Goal: Information Seeking & Learning: Learn about a topic

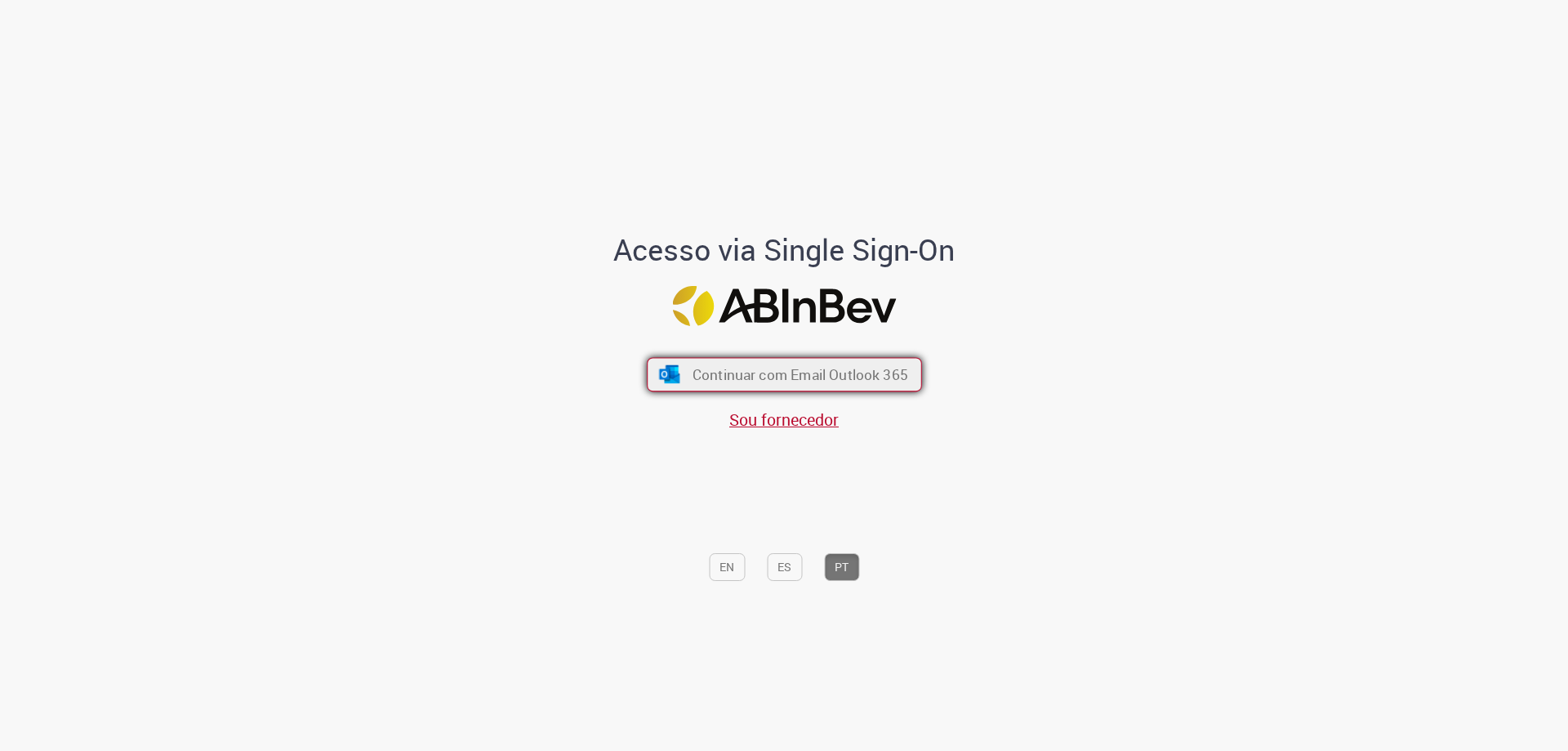
click at [709, 388] on button "Continuar com Email Outlook 365" at bounding box center [784, 374] width 275 height 34
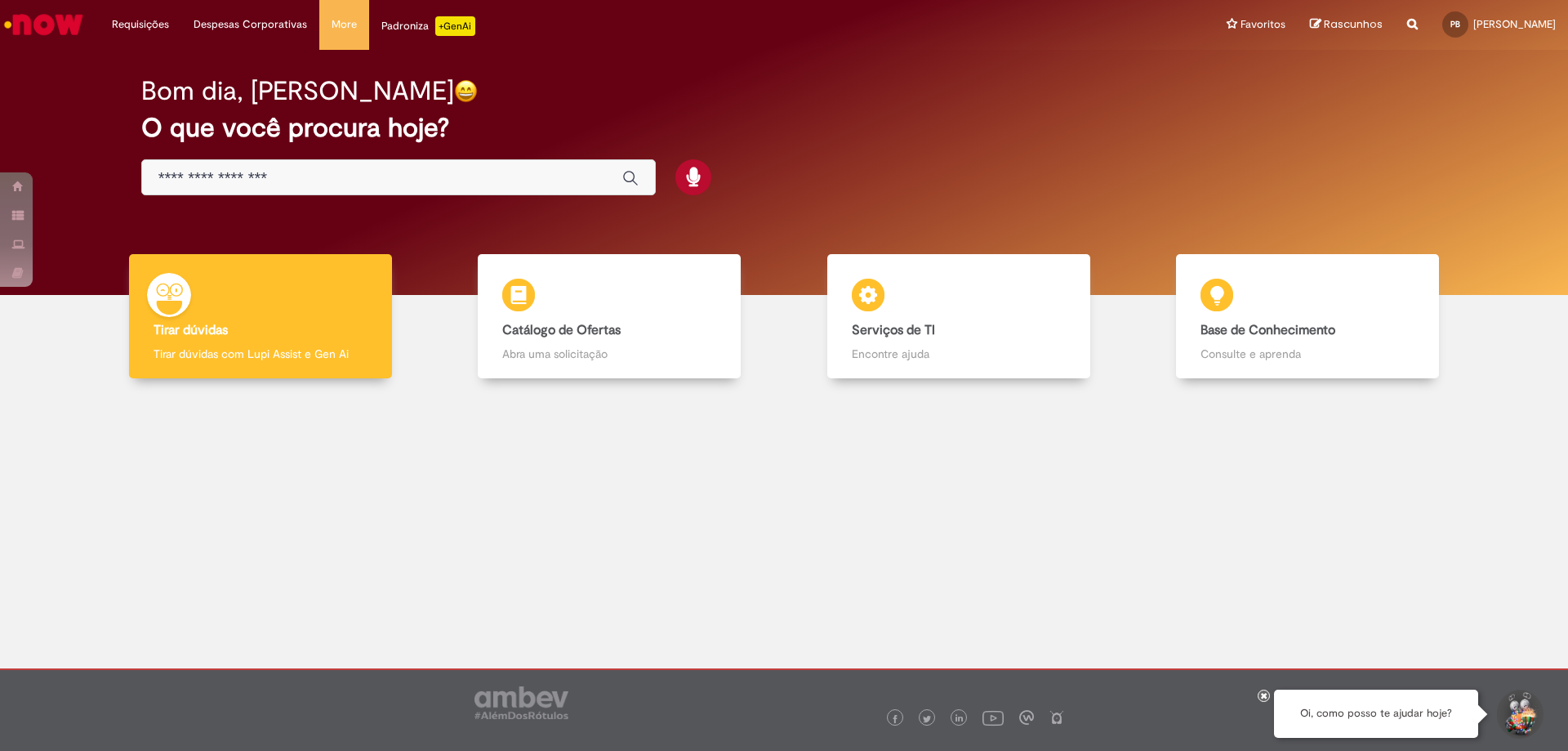
click at [417, 177] on input "Basta digitar aqui" at bounding box center [382, 178] width 447 height 19
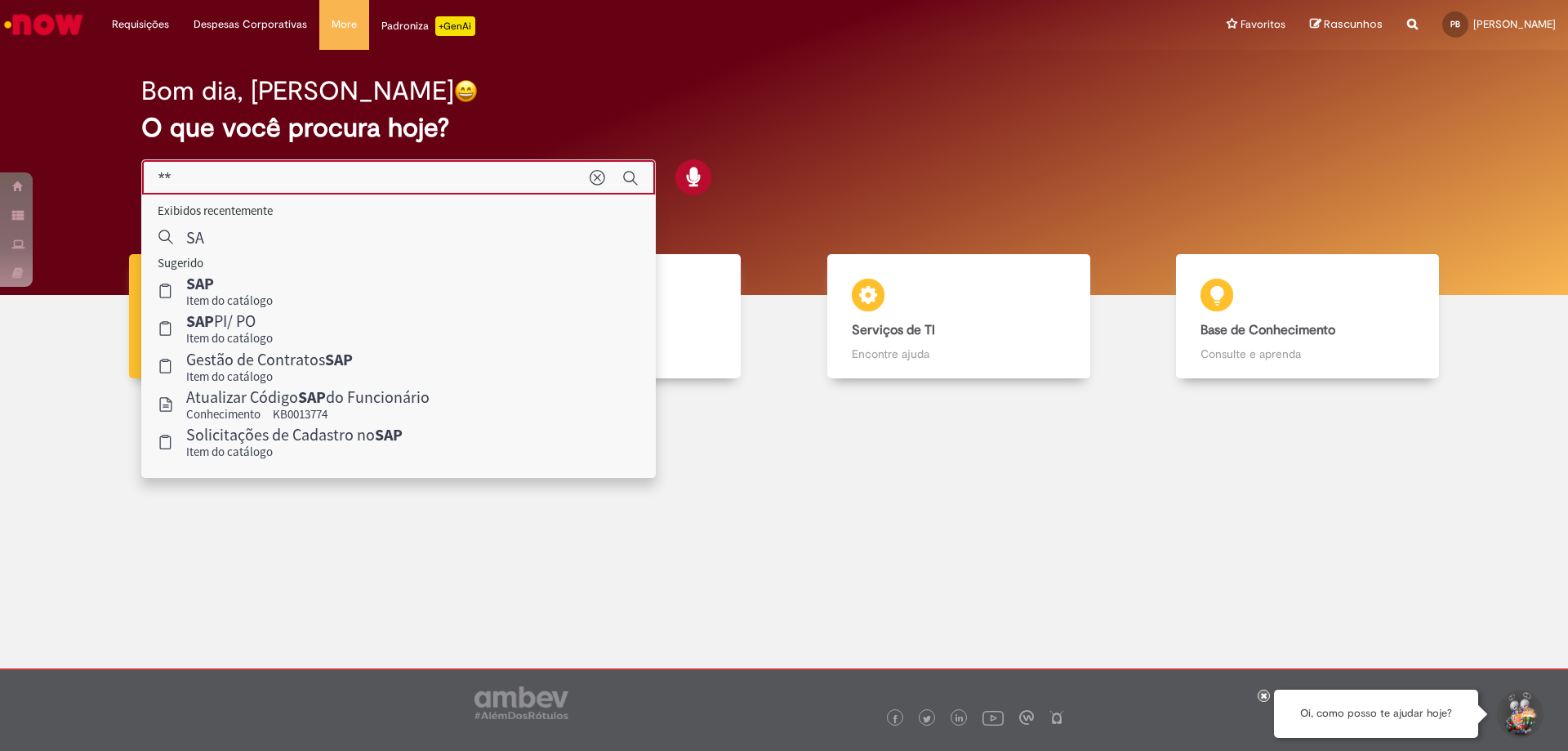
type input "*"
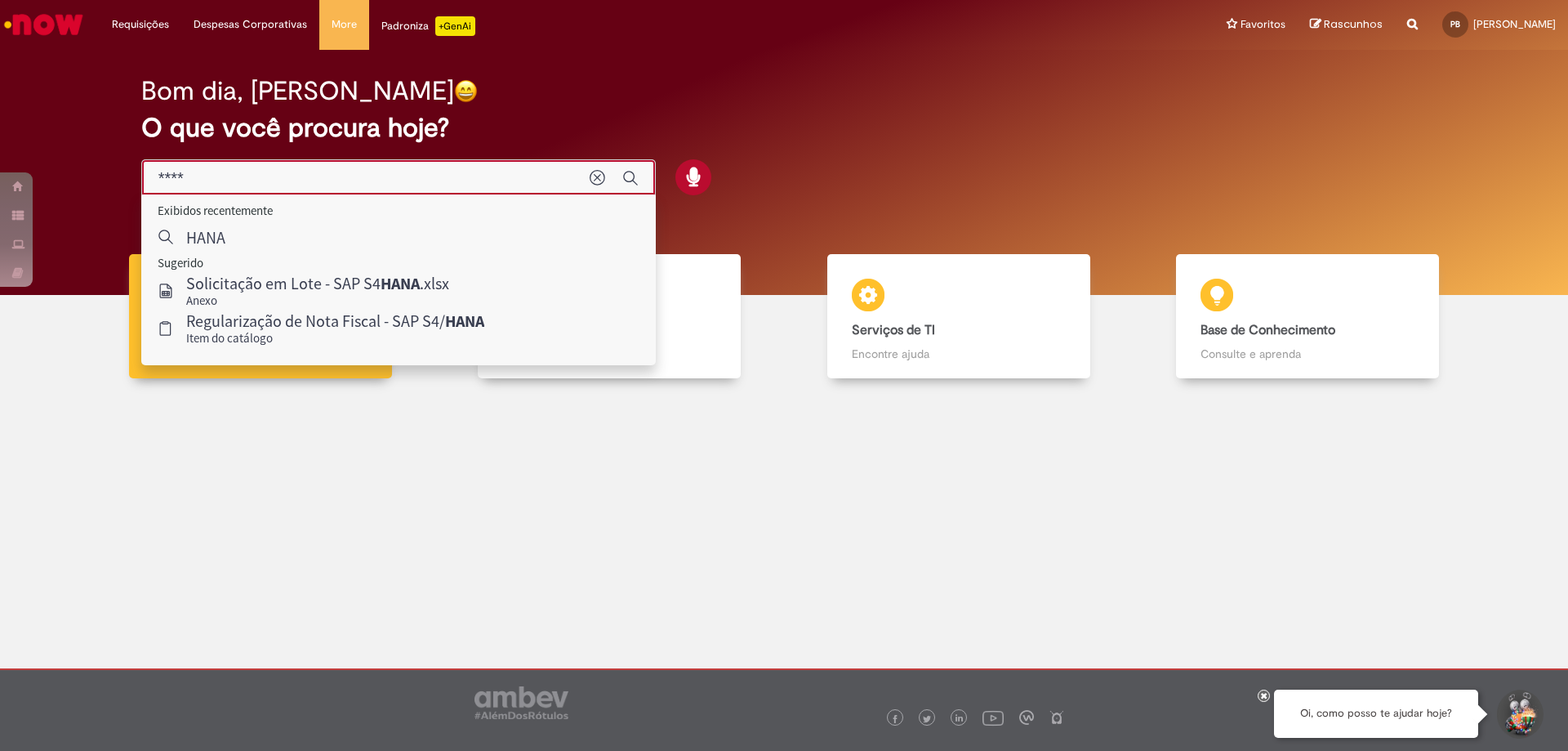
type input "****"
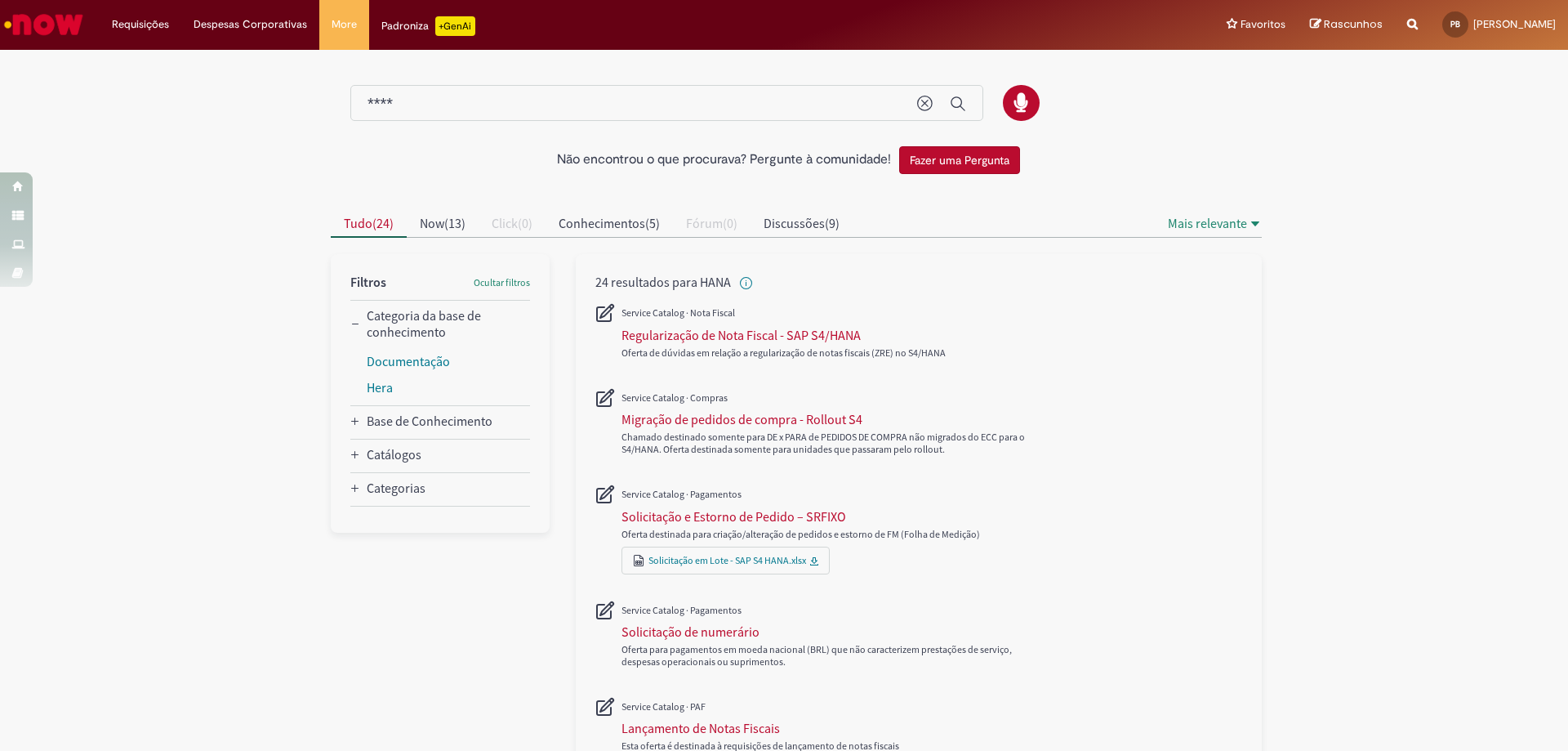
click at [434, 94] on input "****" at bounding box center [634, 103] width 533 height 19
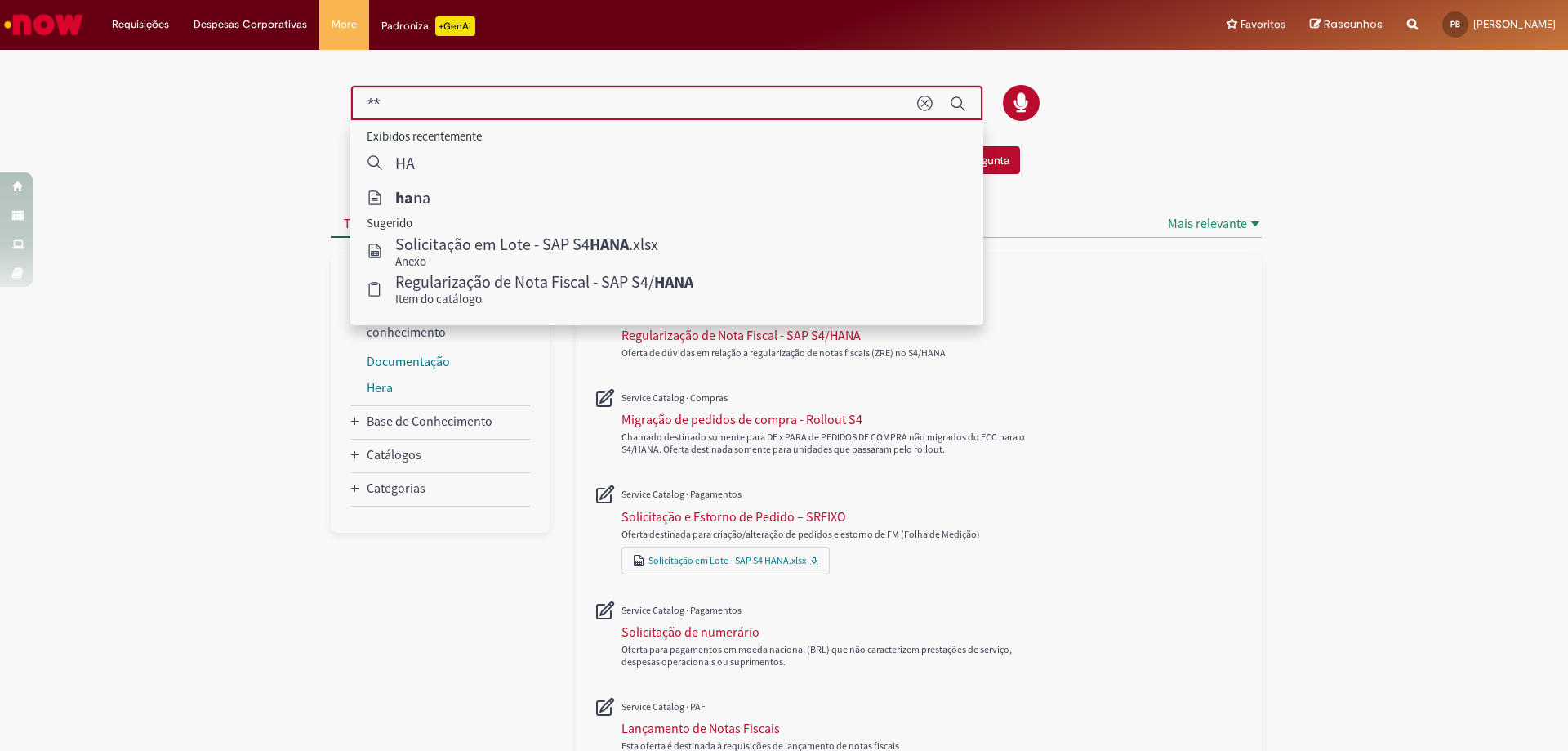
type input "*"
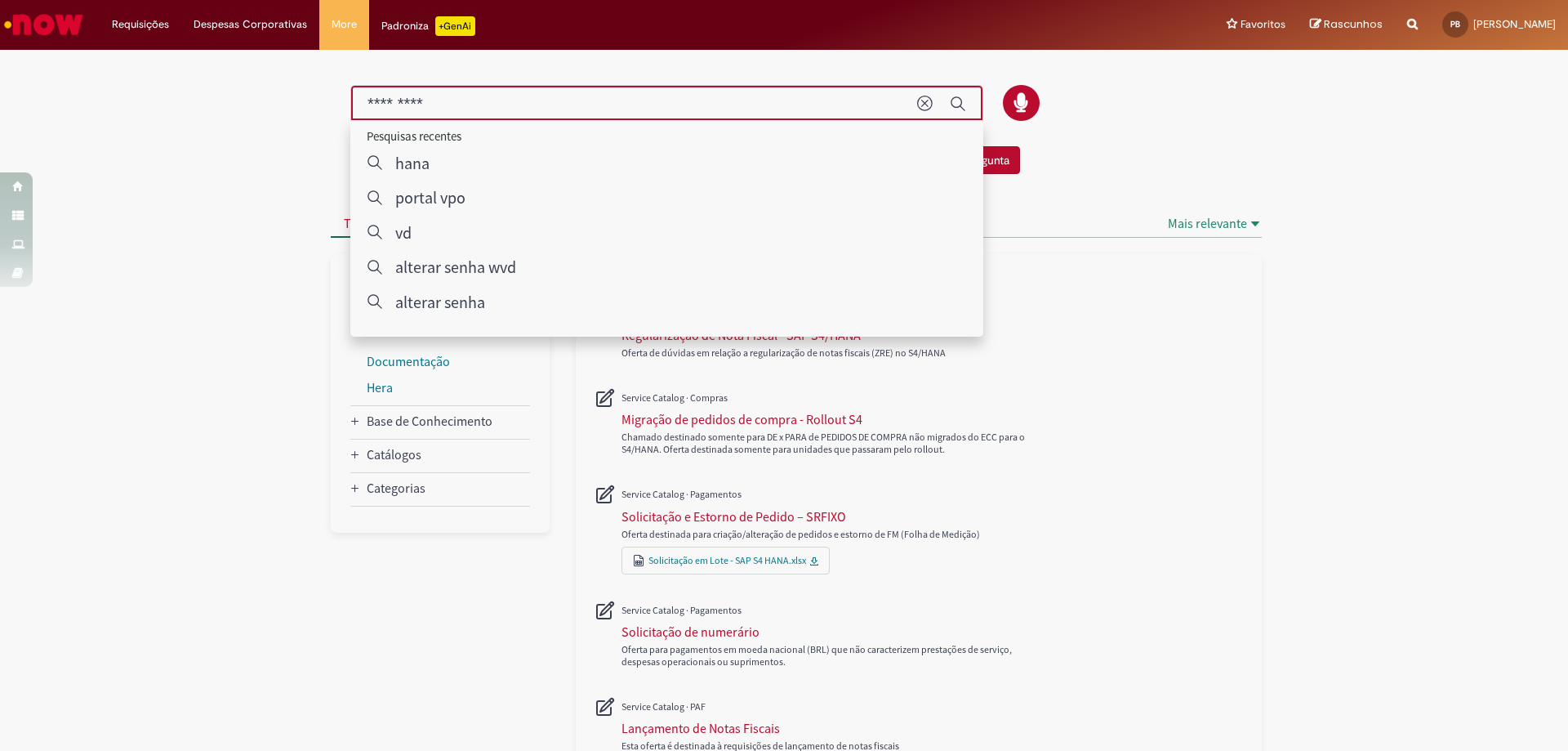
type input "*********"
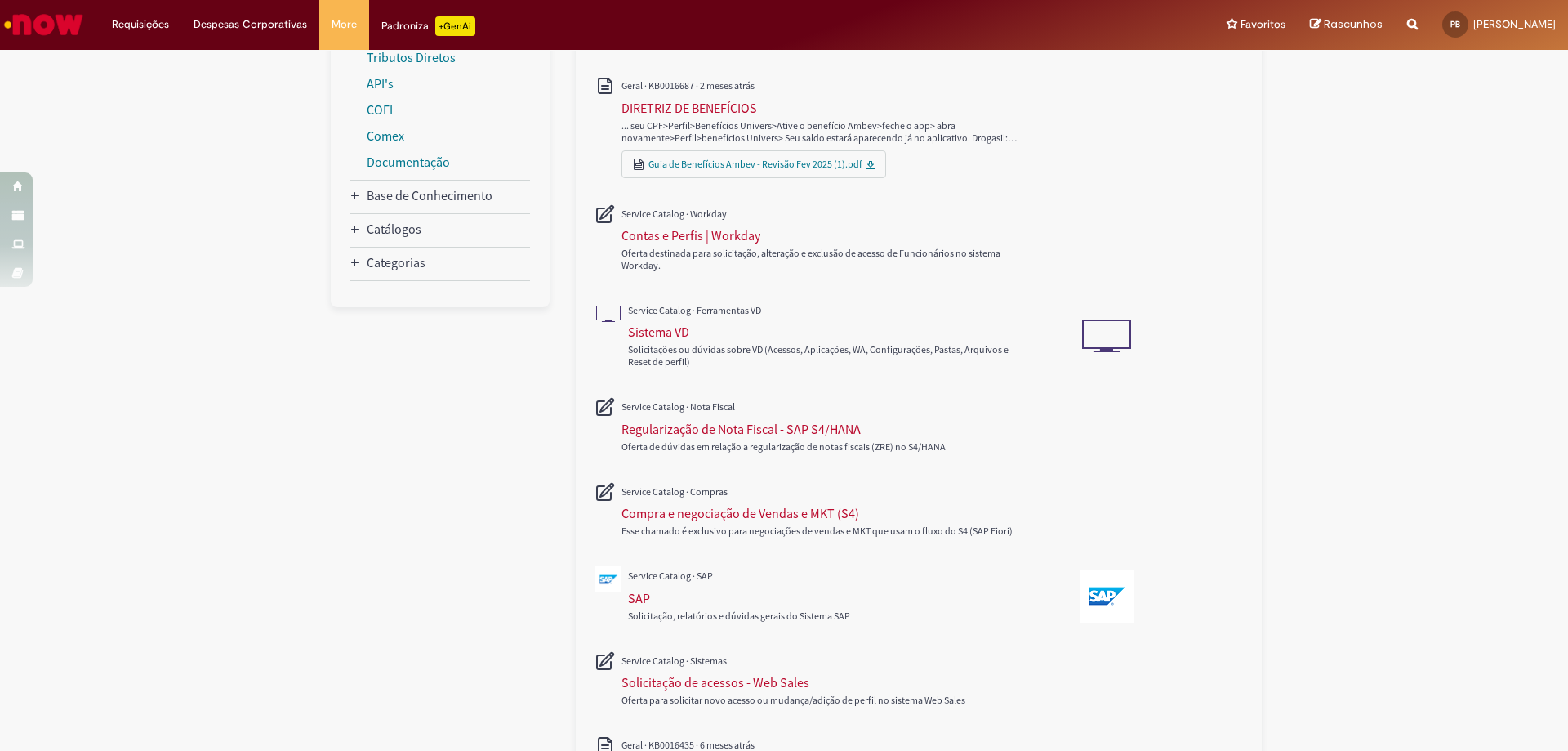
scroll to position [572, 0]
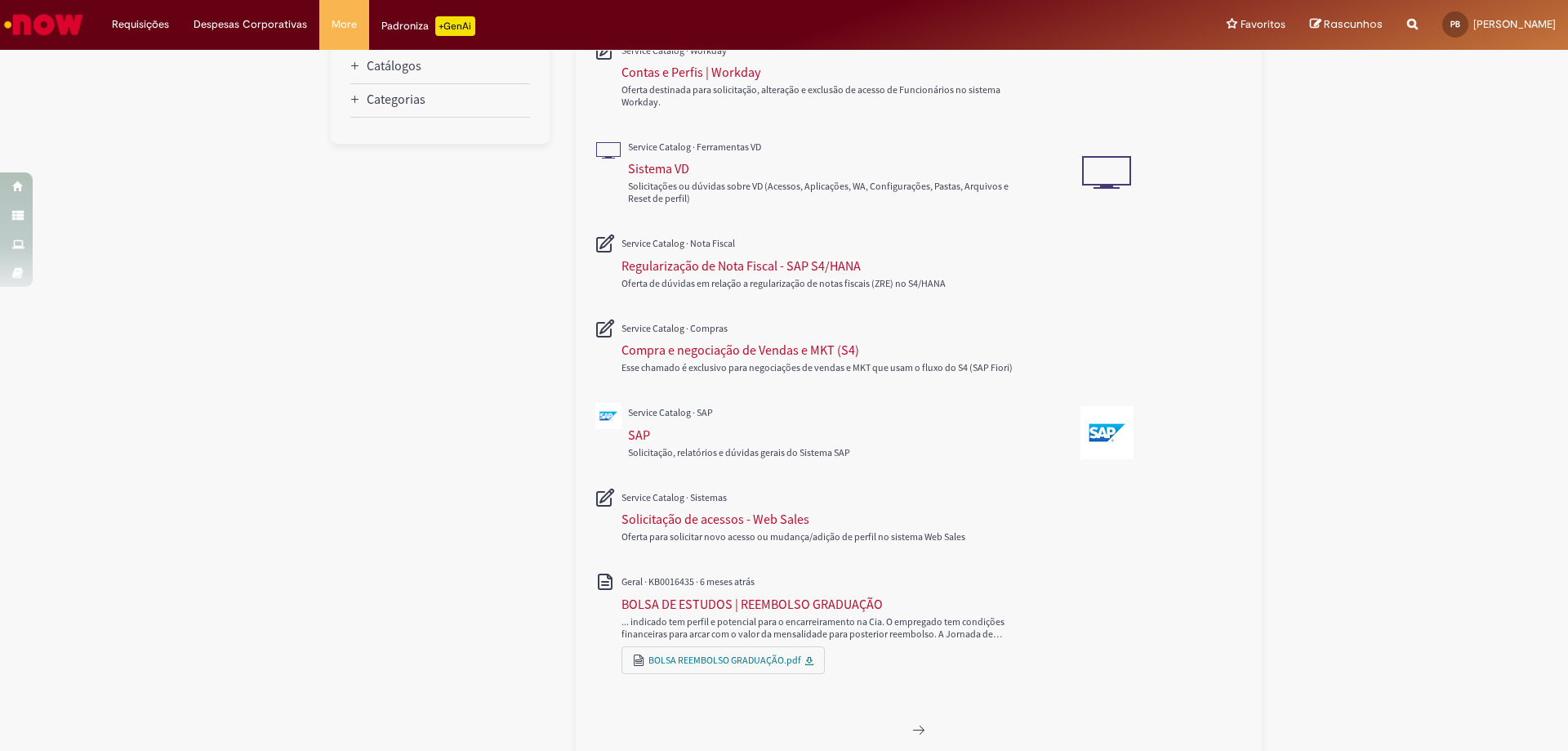
drag, startPoint x: 831, startPoint y: 547, endPoint x: 776, endPoint y: 548, distance: 55.0
click at [776, 548] on div "Oferta para solicitar novo acesso ou mudança/adição de perfil no sistema Web Sa…" at bounding box center [822, 516] width 453 height 84
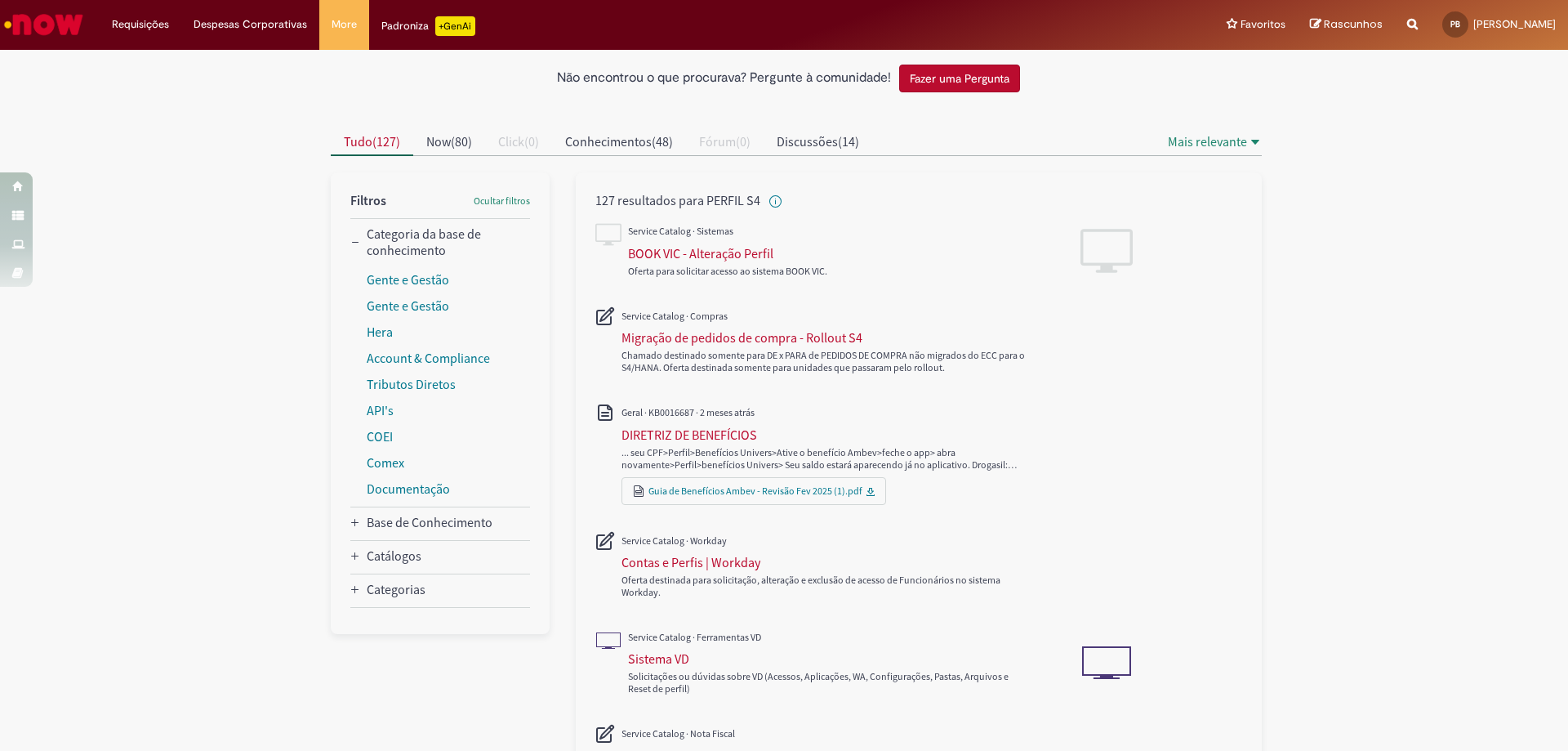
scroll to position [0, 0]
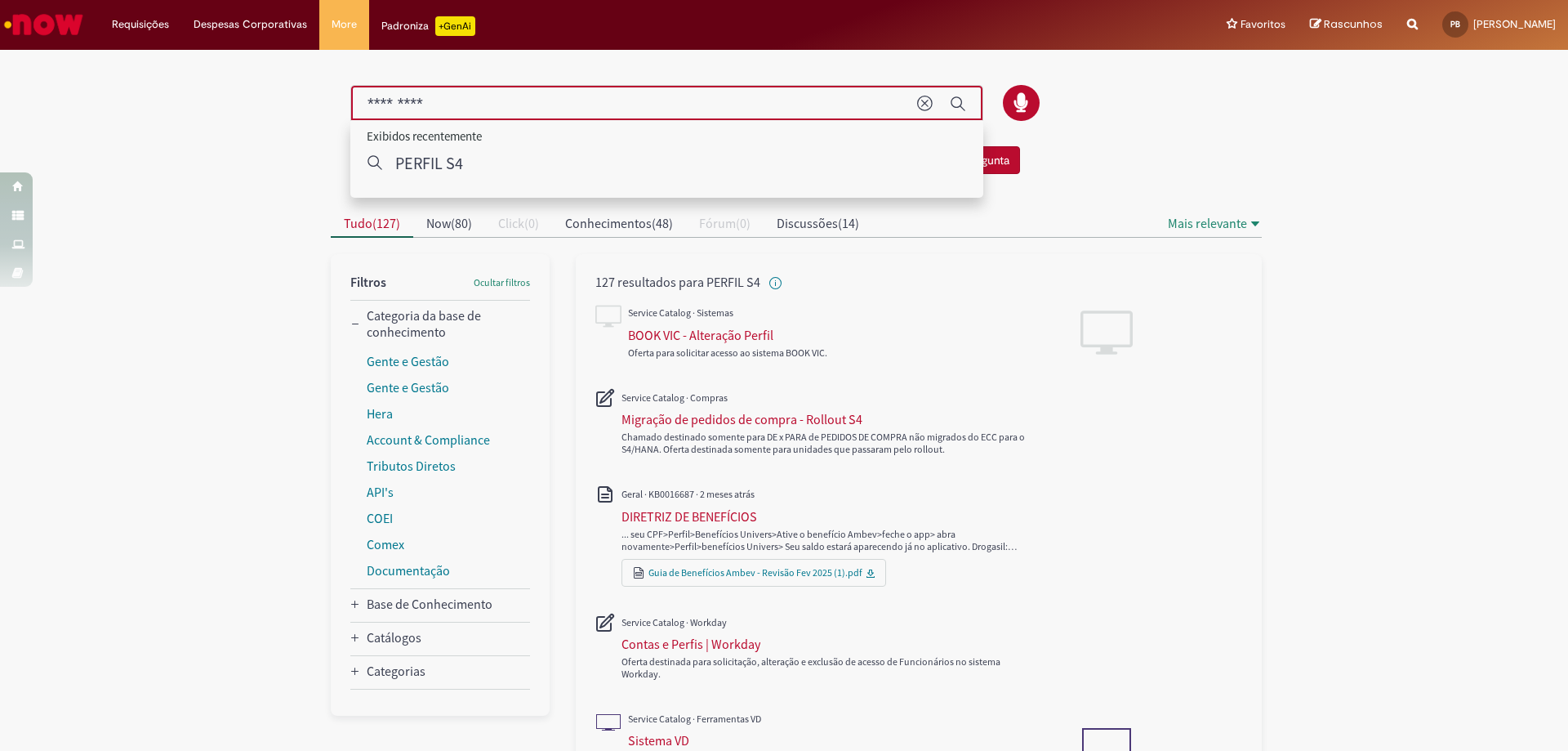
drag, startPoint x: 453, startPoint y: 109, endPoint x: 225, endPoint y: 86, distance: 229.2
click at [225, 86] on div "Não encontrou o que procurava? Pergunte à comunidade! Fazer uma Pergunta Cancel…" at bounding box center [784, 701] width 1568 height 1298
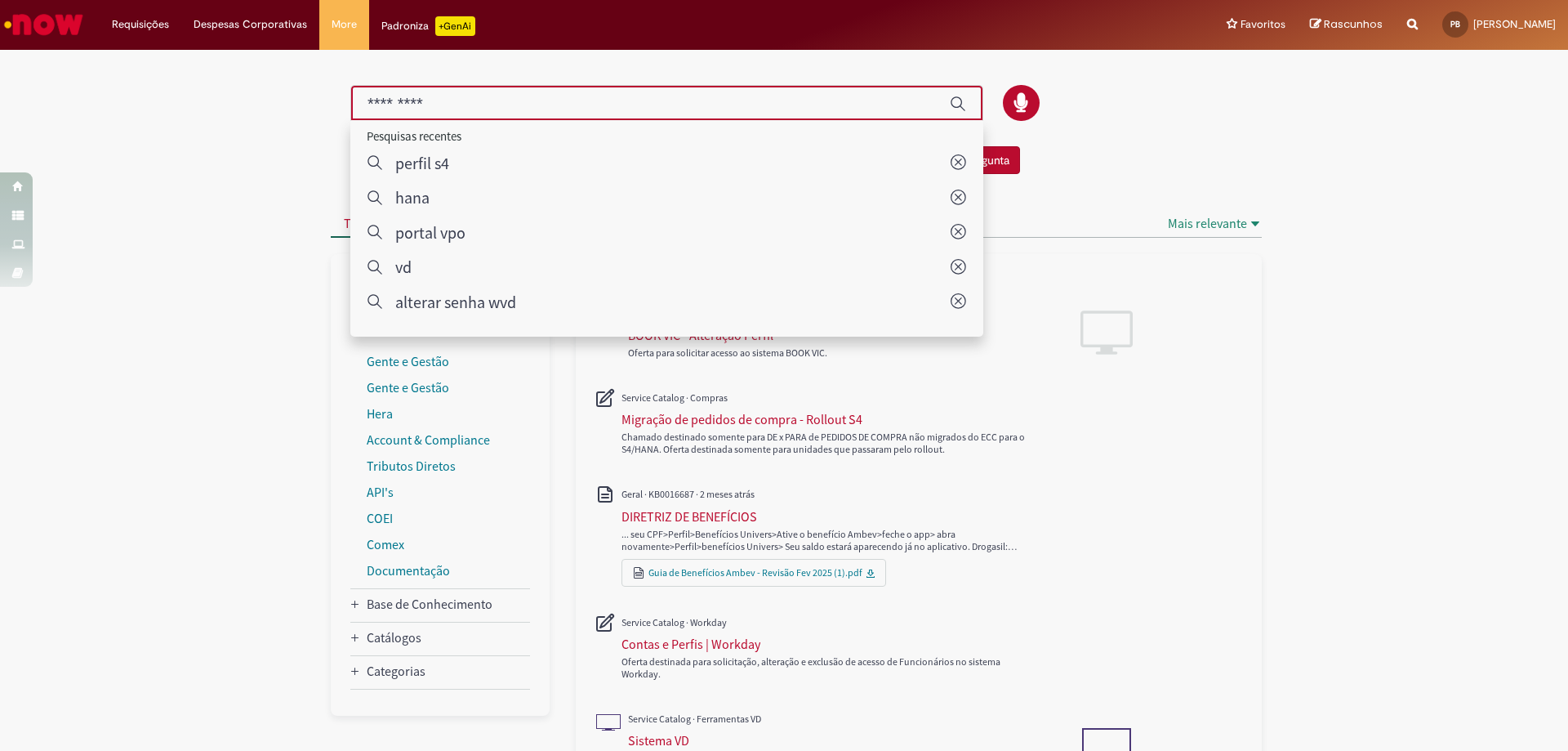
click at [209, 250] on div "Não encontrou o que procurava? Pergunte à comunidade! Fazer uma Pergunta Cancel…" at bounding box center [784, 701] width 1568 height 1298
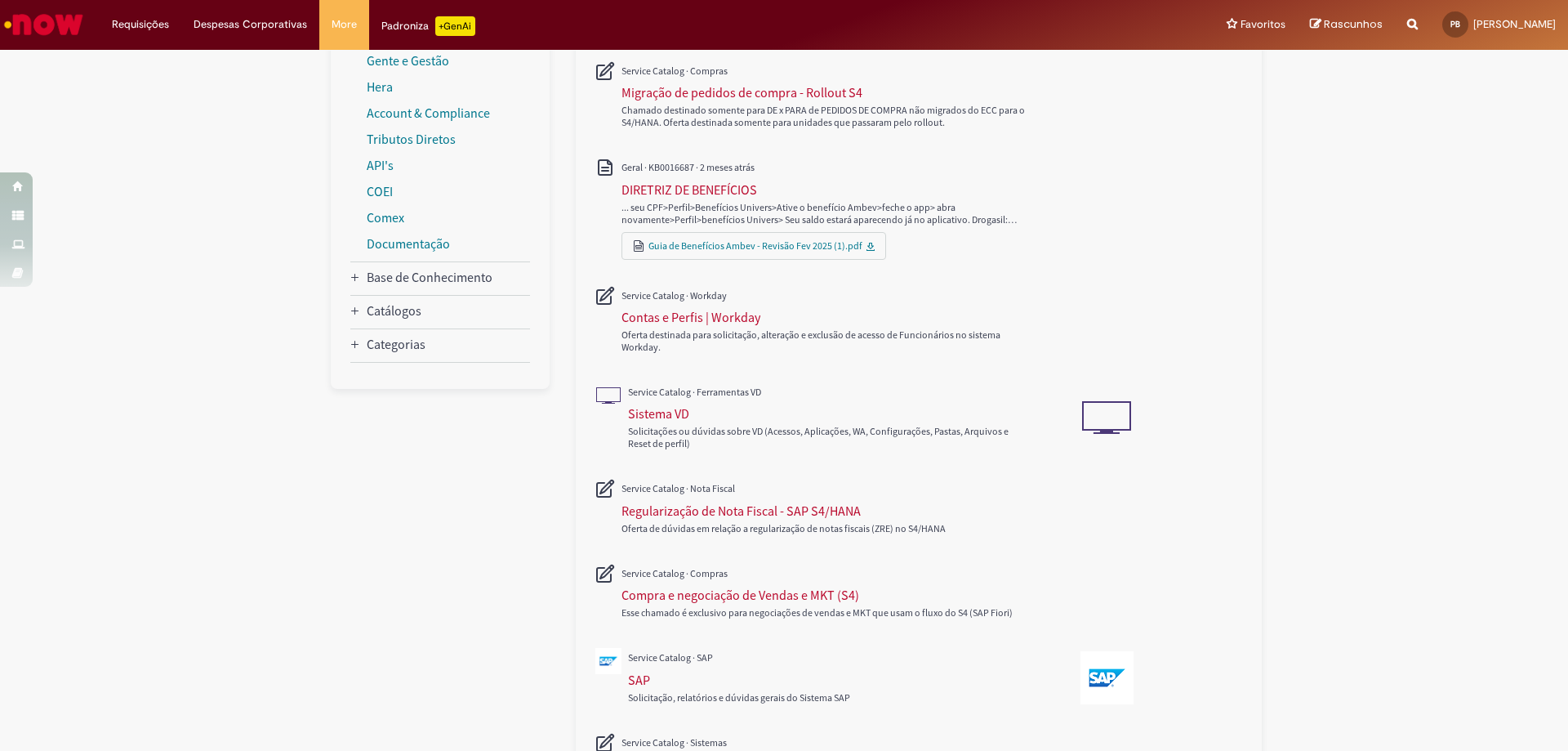
scroll to position [409, 0]
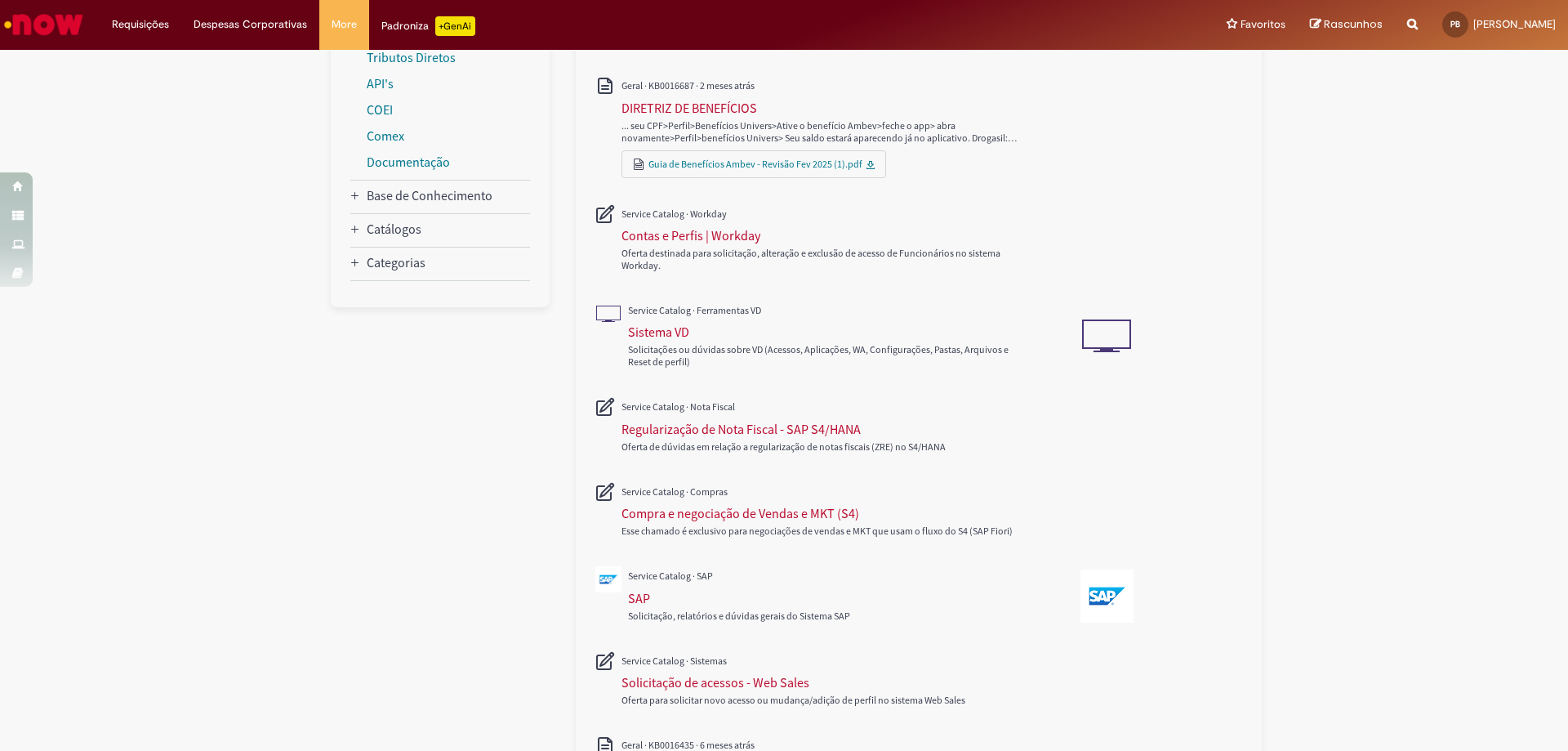
click at [746, 624] on div "Solicitação, relatórios e dúvidas gerais do Sistema SAP" at bounding box center [838, 607] width 420 height 35
